Goal: Task Accomplishment & Management: Manage account settings

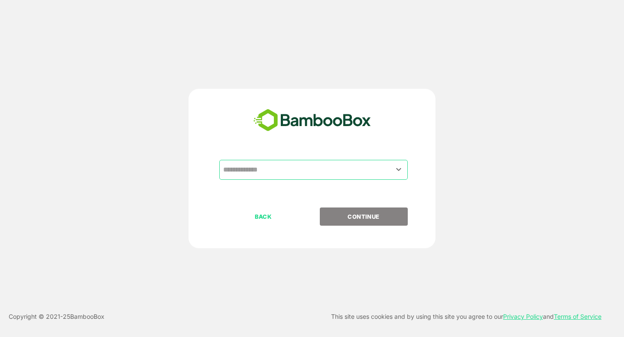
click at [286, 172] on input "text" at bounding box center [313, 170] width 185 height 16
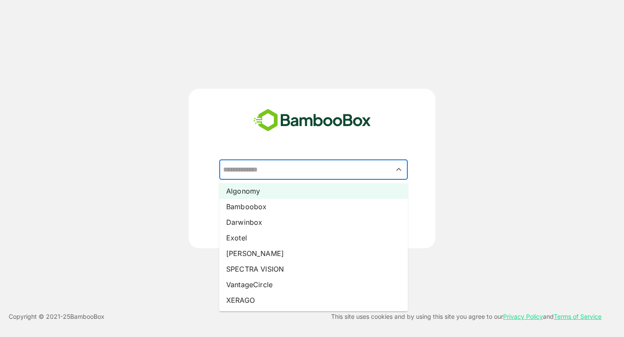
click at [290, 196] on li "Algonomy" at bounding box center [313, 191] width 189 height 16
type input "********"
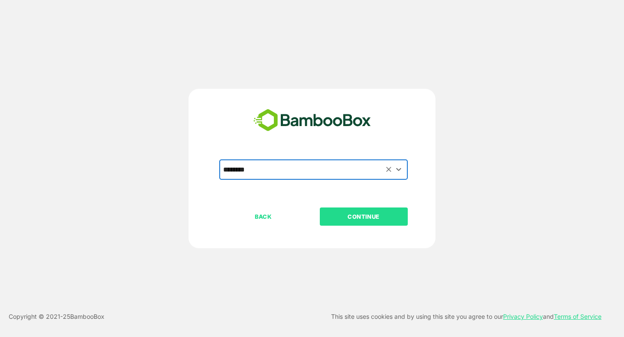
click at [362, 216] on p "CONTINUE" at bounding box center [363, 217] width 87 height 10
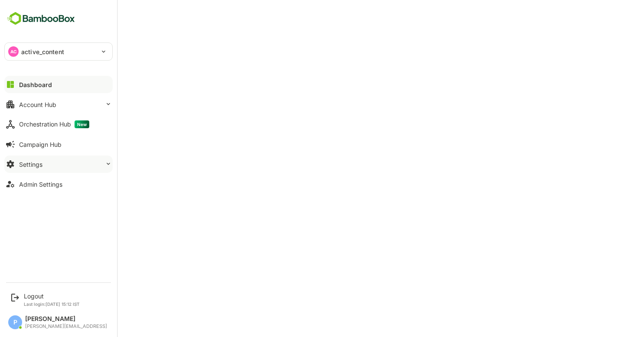
click at [53, 164] on button "Settings" at bounding box center [58, 164] width 108 height 17
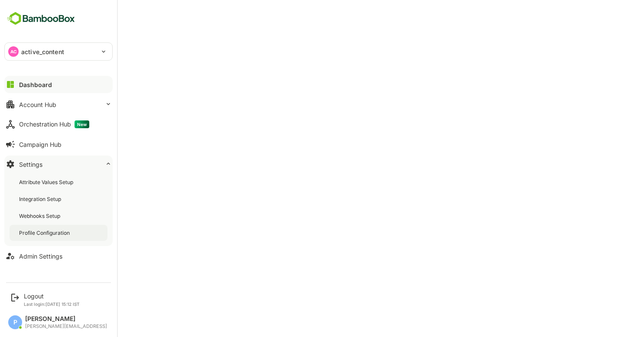
click at [64, 234] on div "Profile Configuration" at bounding box center [45, 232] width 52 height 7
click at [59, 86] on button "Dashboard" at bounding box center [58, 84] width 108 height 17
